Goal: Information Seeking & Learning: Check status

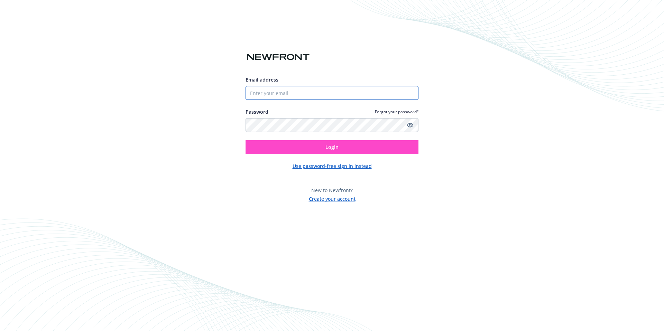
type input "[EMAIL_ADDRESS][DOMAIN_NAME]"
click at [328, 143] on button "Login" at bounding box center [332, 147] width 173 height 14
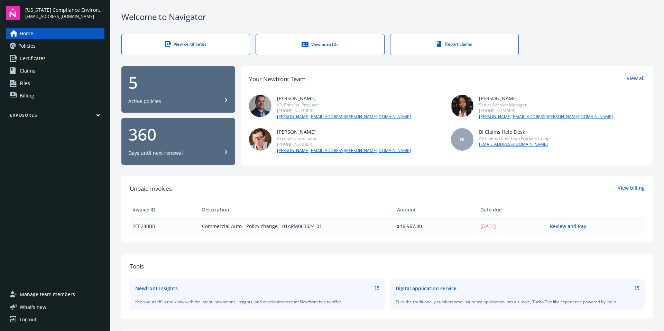
click at [27, 47] on span "Policies" at bounding box center [26, 45] width 17 height 11
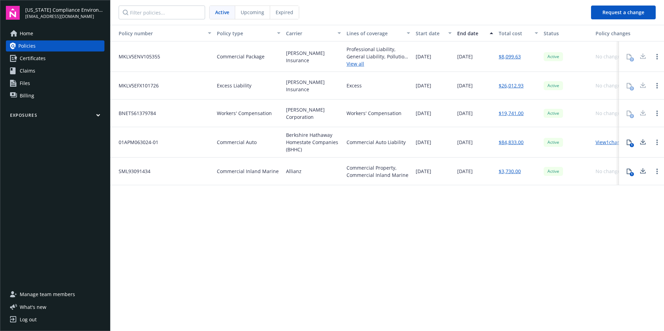
click at [255, 10] on span "Upcoming" at bounding box center [253, 12] width 24 height 7
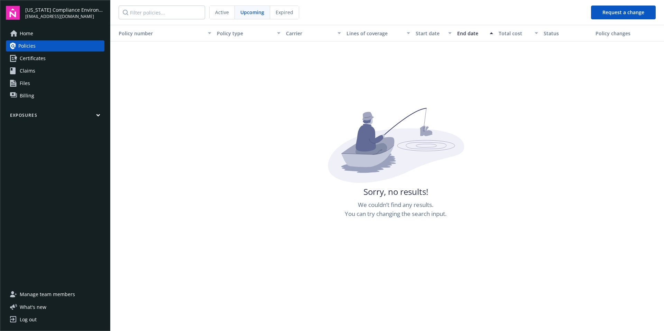
click at [290, 12] on span "Expired" at bounding box center [285, 12] width 18 height 7
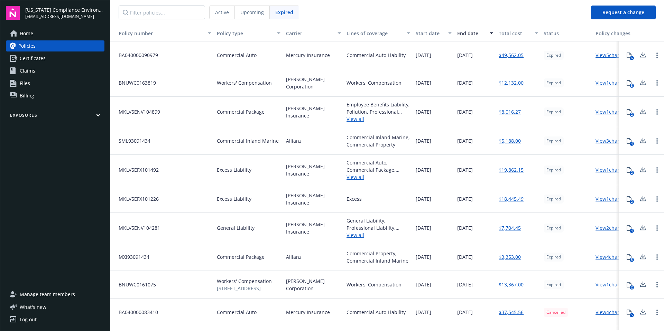
click at [228, 13] on span "Active" at bounding box center [222, 12] width 14 height 7
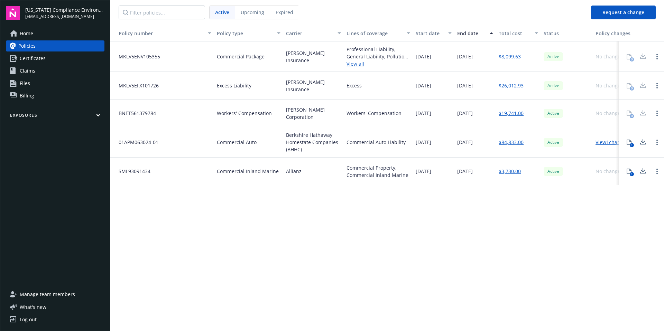
click at [37, 38] on link "Home" at bounding box center [55, 33] width 99 height 11
